Goal: Check status: Check status

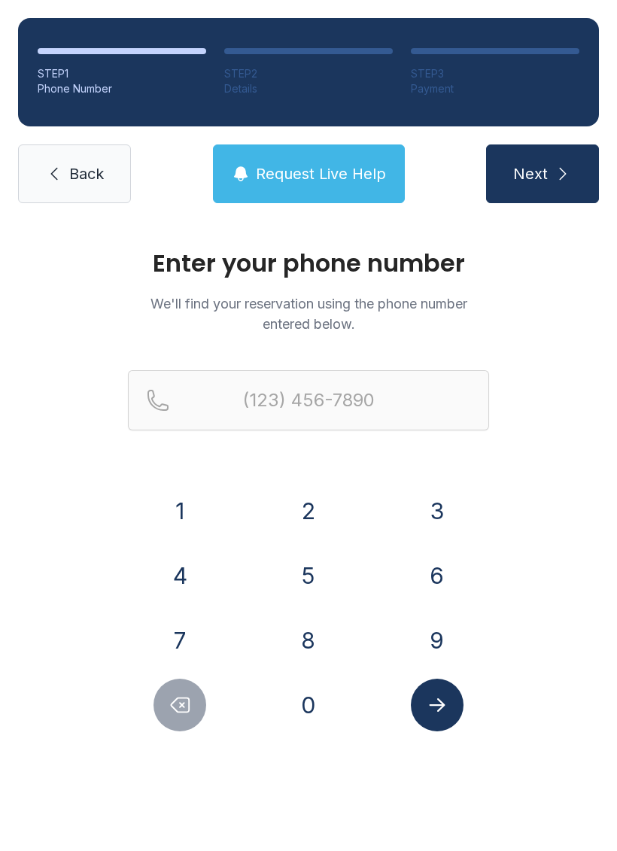
click at [443, 508] on button "3" at bounding box center [437, 510] width 53 height 53
click at [313, 702] on button "0" at bounding box center [308, 704] width 53 height 53
click at [450, 581] on button "6" at bounding box center [437, 575] width 53 height 53
click at [192, 510] on button "1" at bounding box center [179, 510] width 53 height 53
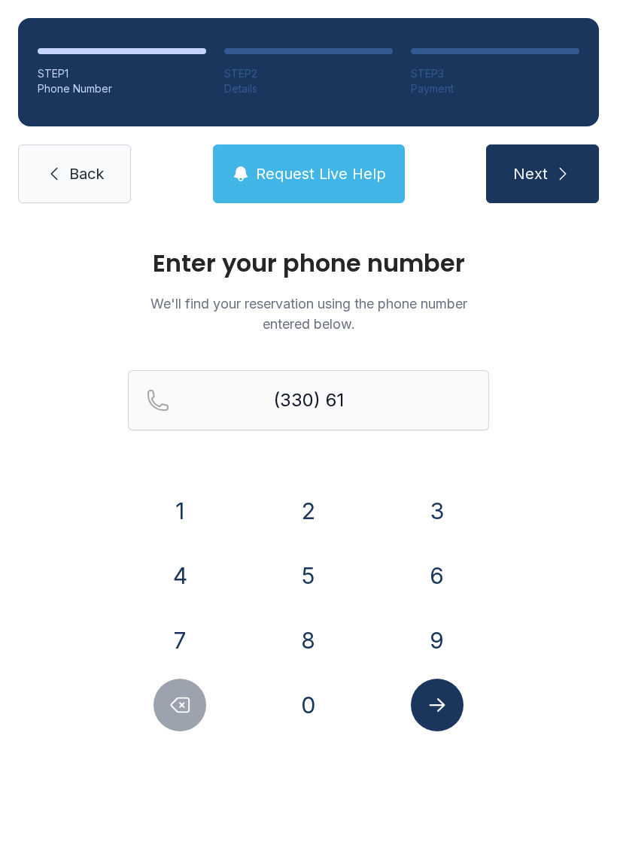
click at [185, 582] on button "4" at bounding box center [179, 575] width 53 height 53
click at [460, 514] on button "3" at bounding box center [437, 510] width 53 height 53
click at [328, 637] on button "8" at bounding box center [308, 640] width 53 height 53
click at [190, 509] on button "1" at bounding box center [179, 510] width 53 height 53
click at [448, 576] on button "6" at bounding box center [437, 575] width 53 height 53
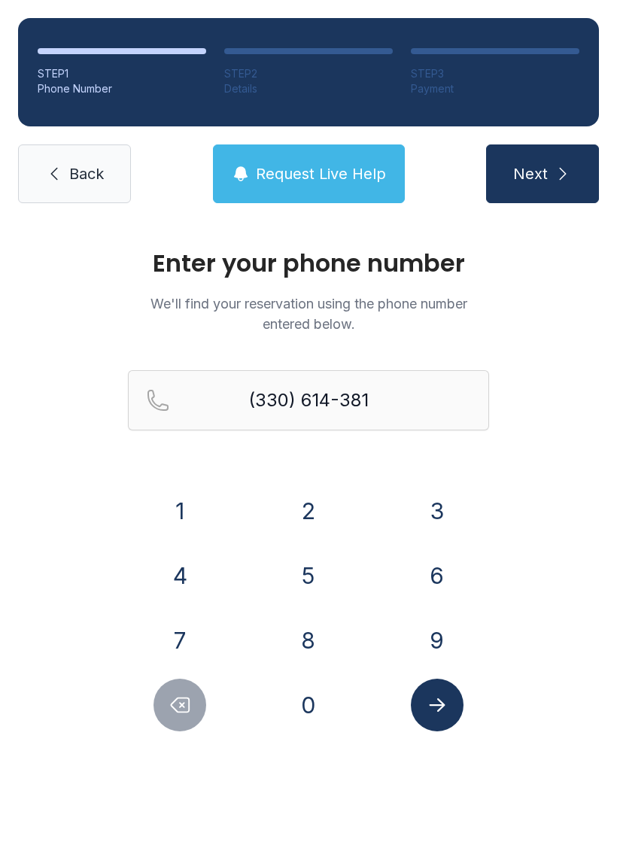
type input "[PHONE_NUMBER]"
click at [448, 705] on icon "Submit lookup form" at bounding box center [437, 704] width 23 height 23
